Goal: Task Accomplishment & Management: Complete application form

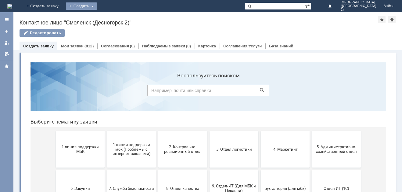
click at [97, 4] on div "Создать" at bounding box center [81, 5] width 31 height 7
click at [114, 17] on link "Заявка" at bounding box center [90, 18] width 46 height 7
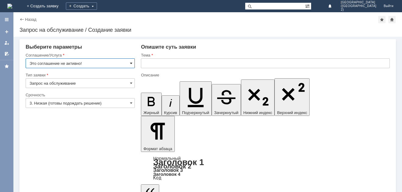
click at [132, 63] on span at bounding box center [131, 63] width 2 height 5
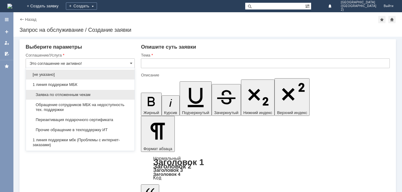
click at [126, 95] on span "Заявка по отложенным чекам" at bounding box center [80, 94] width 101 height 5
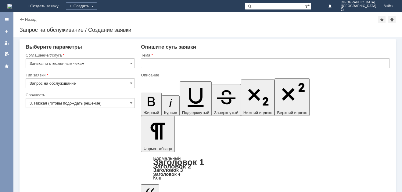
type input "Заявка по отложенным чекам"
click at [133, 101] on span at bounding box center [131, 102] width 2 height 5
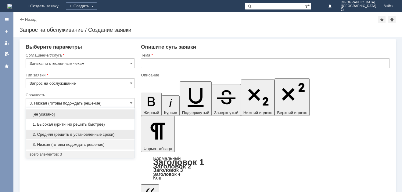
click at [127, 133] on span "2. Средняя (решить в установленные сроки)" at bounding box center [80, 134] width 101 height 5
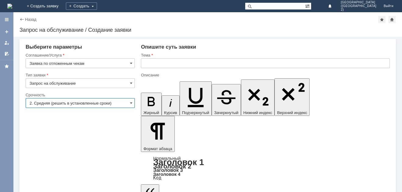
type input "2. Средняя (решить в установленные сроки)"
click at [165, 64] on input "text" at bounding box center [265, 63] width 249 height 10
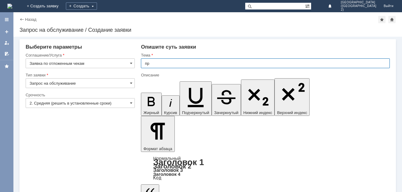
type input "п"
click at [207, 64] on input "ПРОШУ ВАС УДАЛИТЬ ОТЛОЖЕНЫЕ" at bounding box center [265, 63] width 249 height 10
click at [222, 63] on input "ПРОШУ ВАС УДАЛИТЬ ОТЛОЖЕННЫЕ" at bounding box center [265, 63] width 249 height 10
type input "ПРОШУ ВАС УДАЛИТЬ ОТЛОЖЕННЫЕ ЧЕКИ"
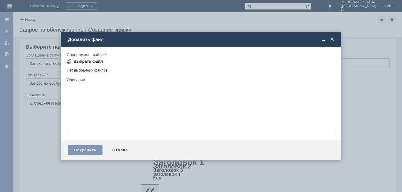
click at [98, 60] on div "Выбрать файл" at bounding box center [89, 61] width 30 height 5
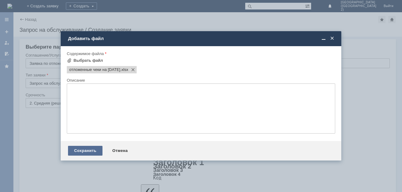
click at [91, 151] on div "Сохранить" at bounding box center [85, 151] width 35 height 10
